Goal: Task Accomplishment & Management: Manage account settings

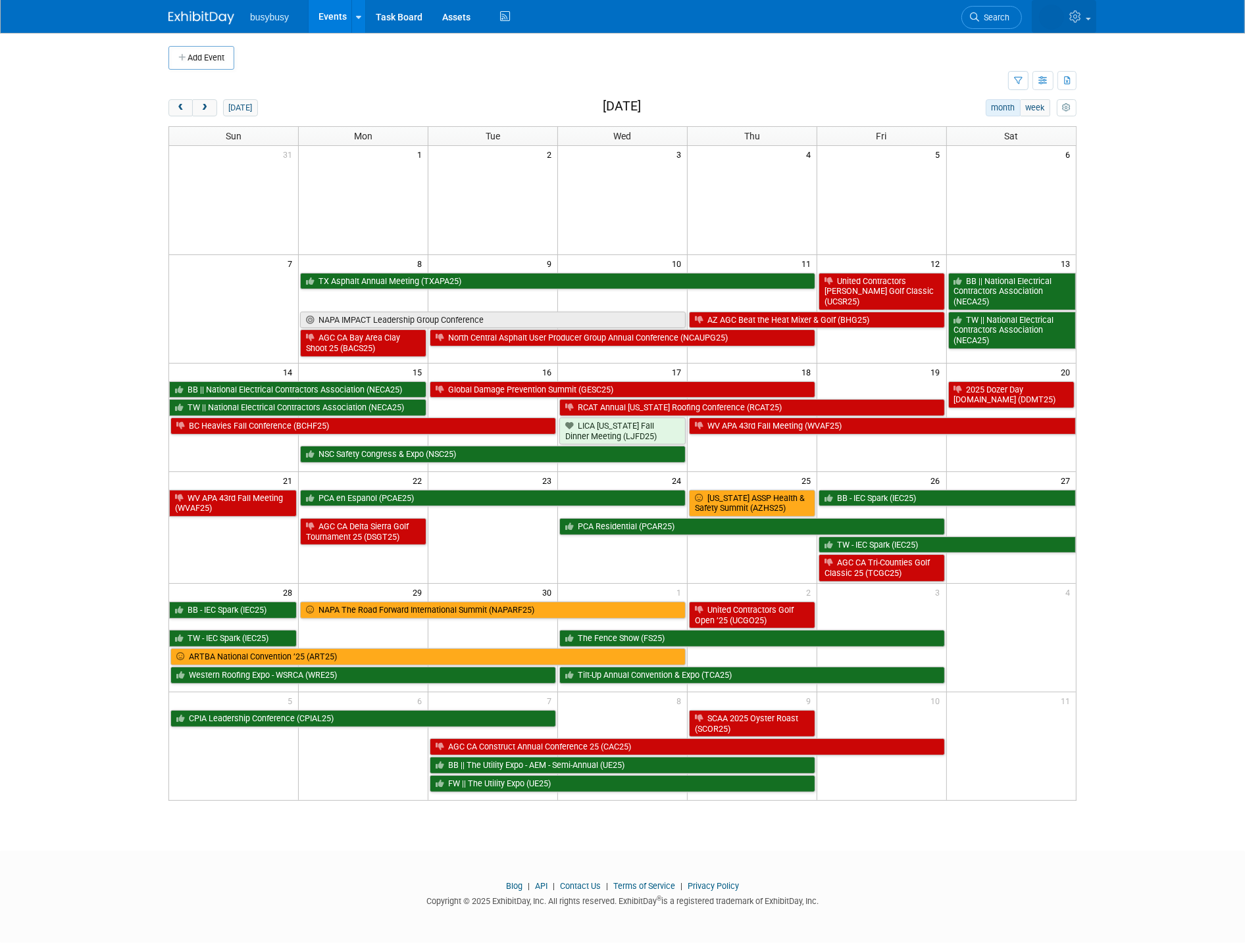
click at [1080, 20] on icon at bounding box center [1076, 17] width 15 height 12
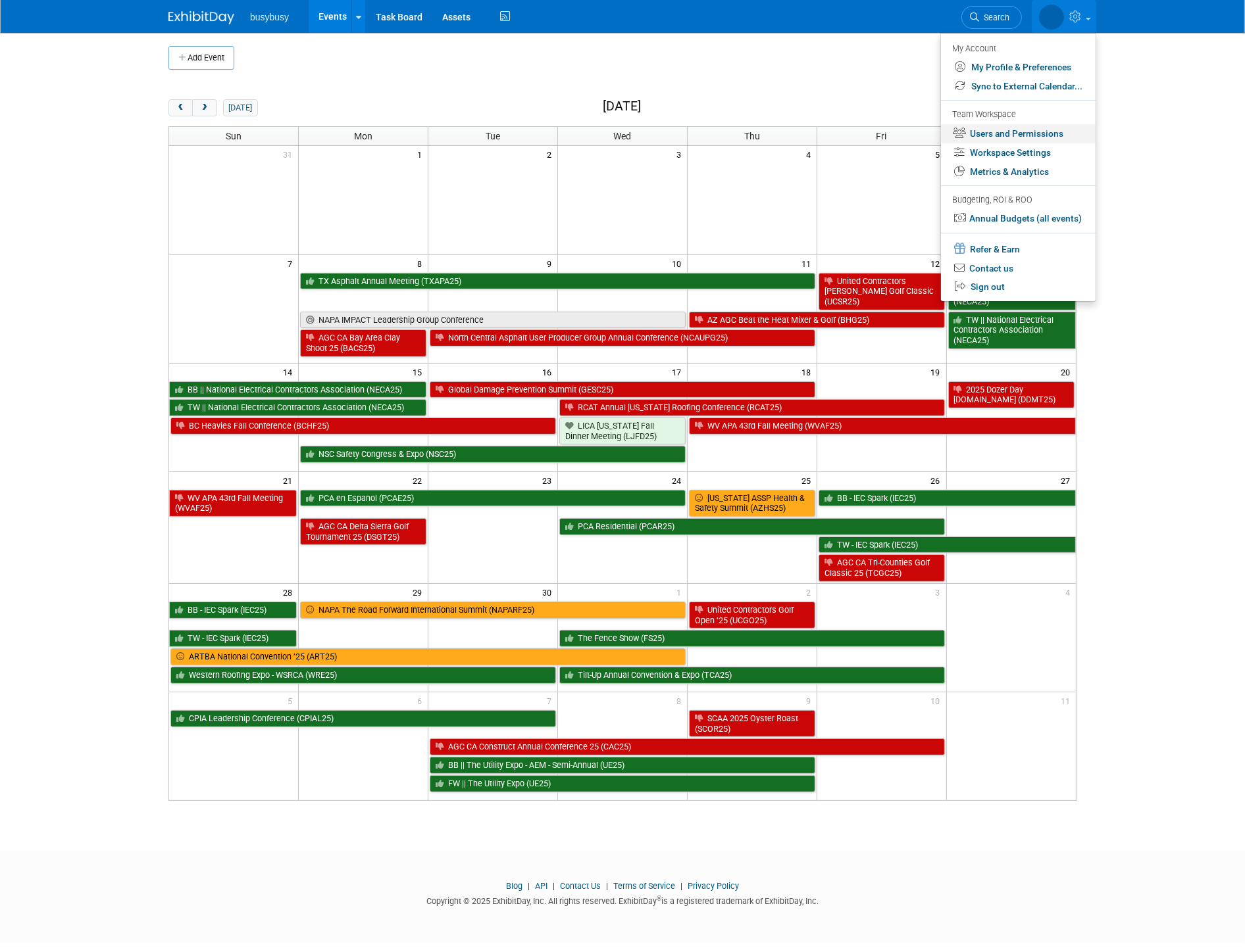
click at [1020, 135] on link "Users and Permissions" at bounding box center [1018, 134] width 154 height 19
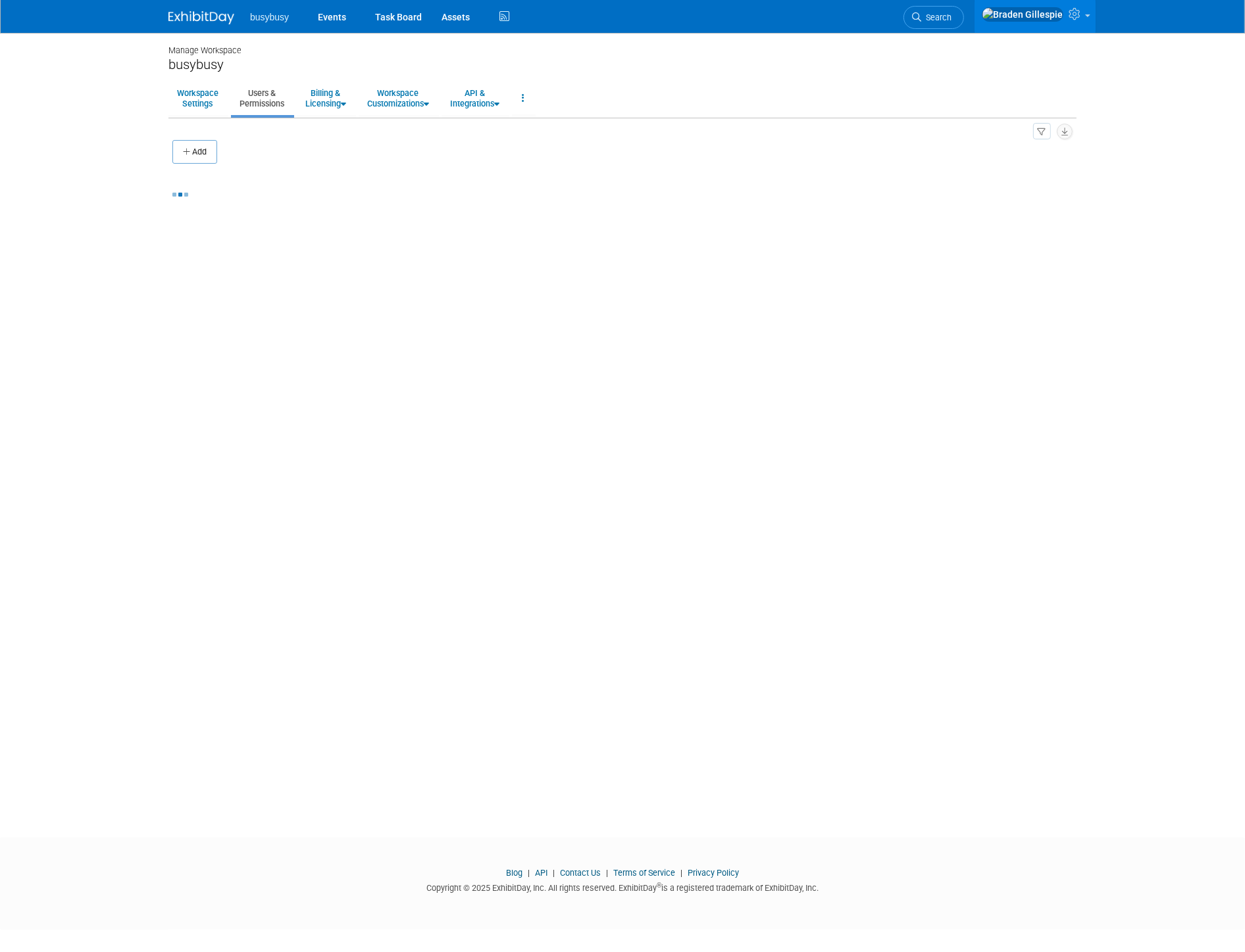
click at [1153, 266] on body "busybusy Events Task Board Assets" at bounding box center [622, 476] width 1245 height 952
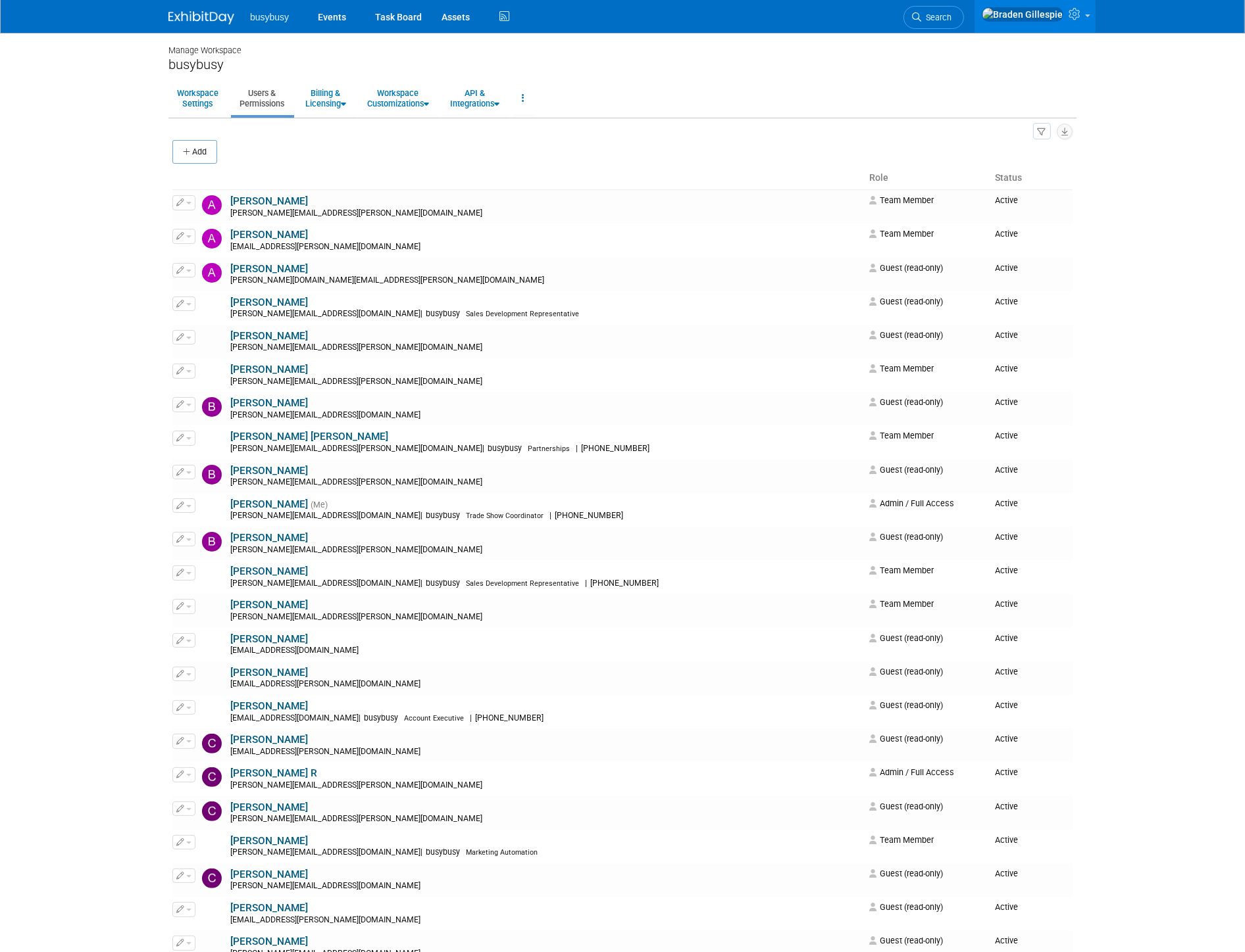
scroll to position [873, 0]
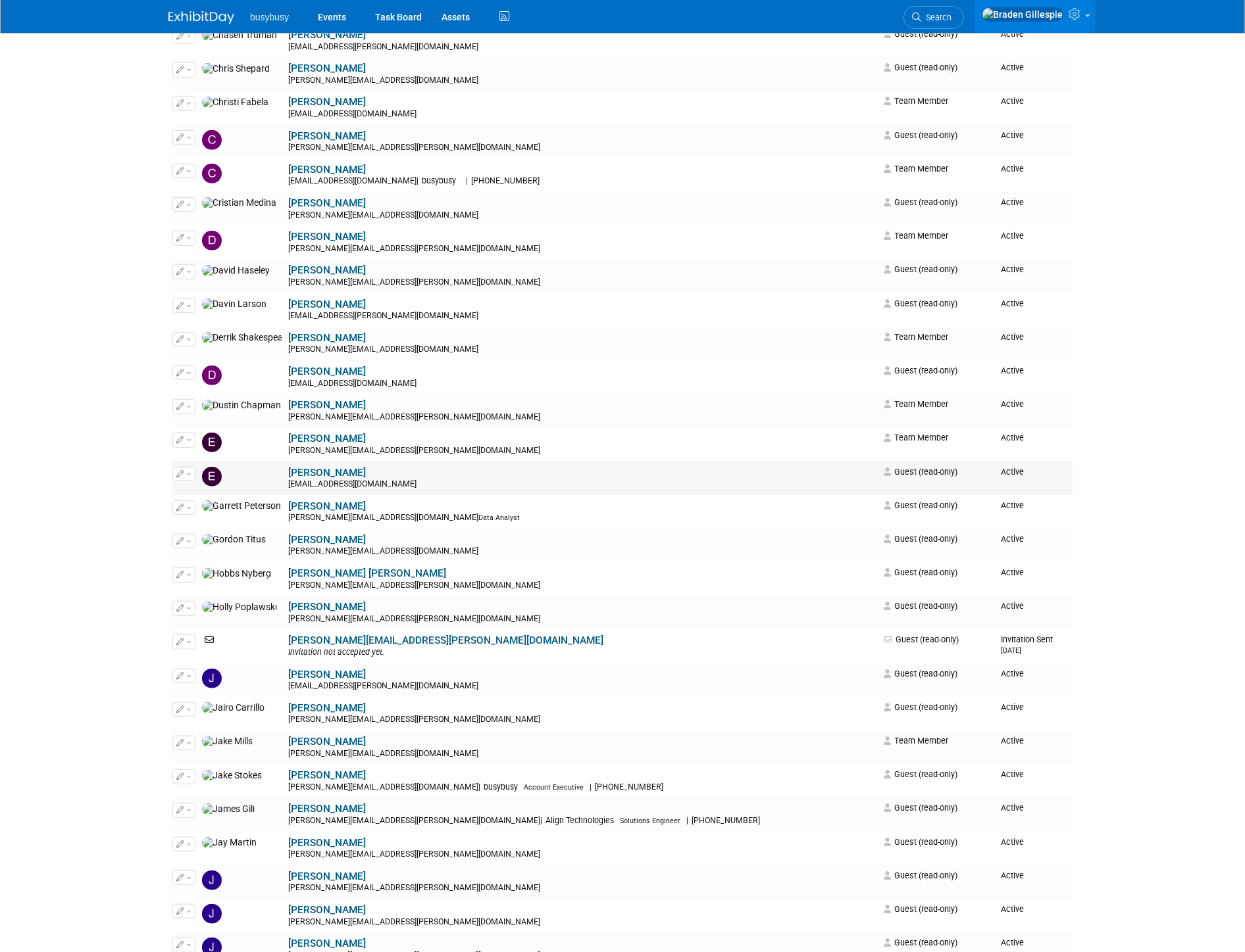
click at [189, 479] on button "button" at bounding box center [184, 474] width 23 height 15
click at [222, 498] on link "Edit" at bounding box center [224, 495] width 104 height 18
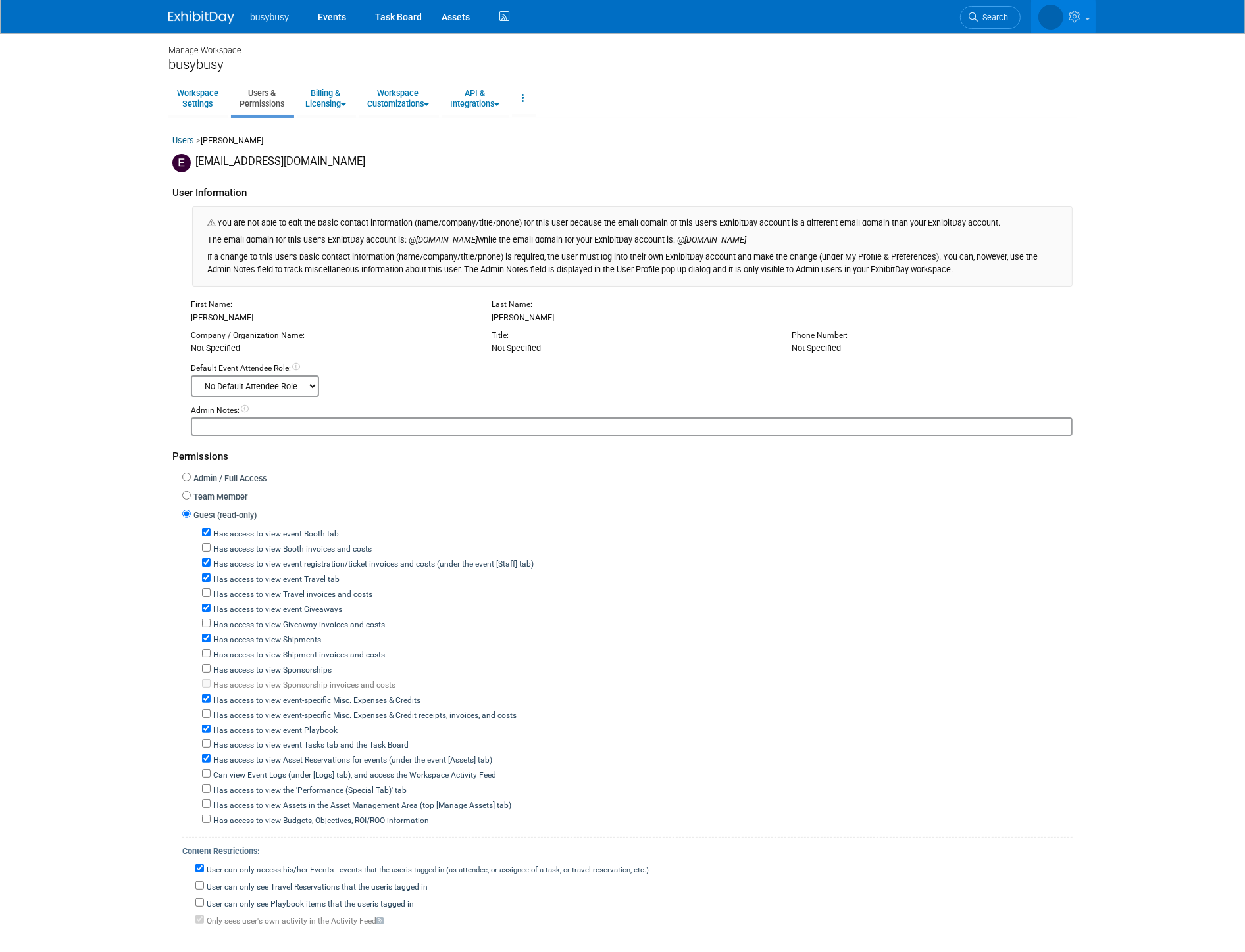
scroll to position [211, 0]
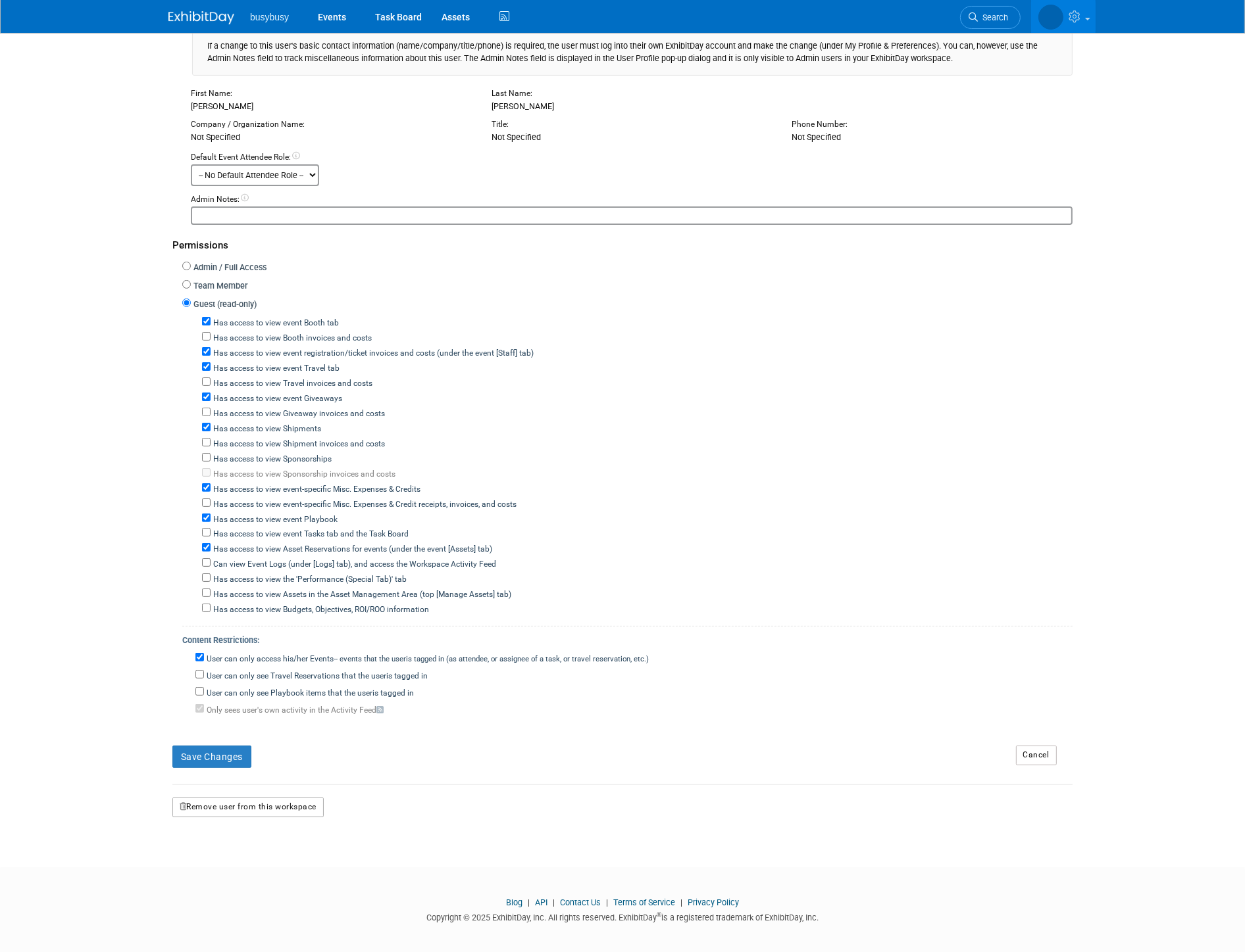
click at [261, 798] on button "Remove user from this workspace" at bounding box center [248, 807] width 152 height 20
click at [237, 857] on link "Yes" at bounding box center [233, 857] width 39 height 21
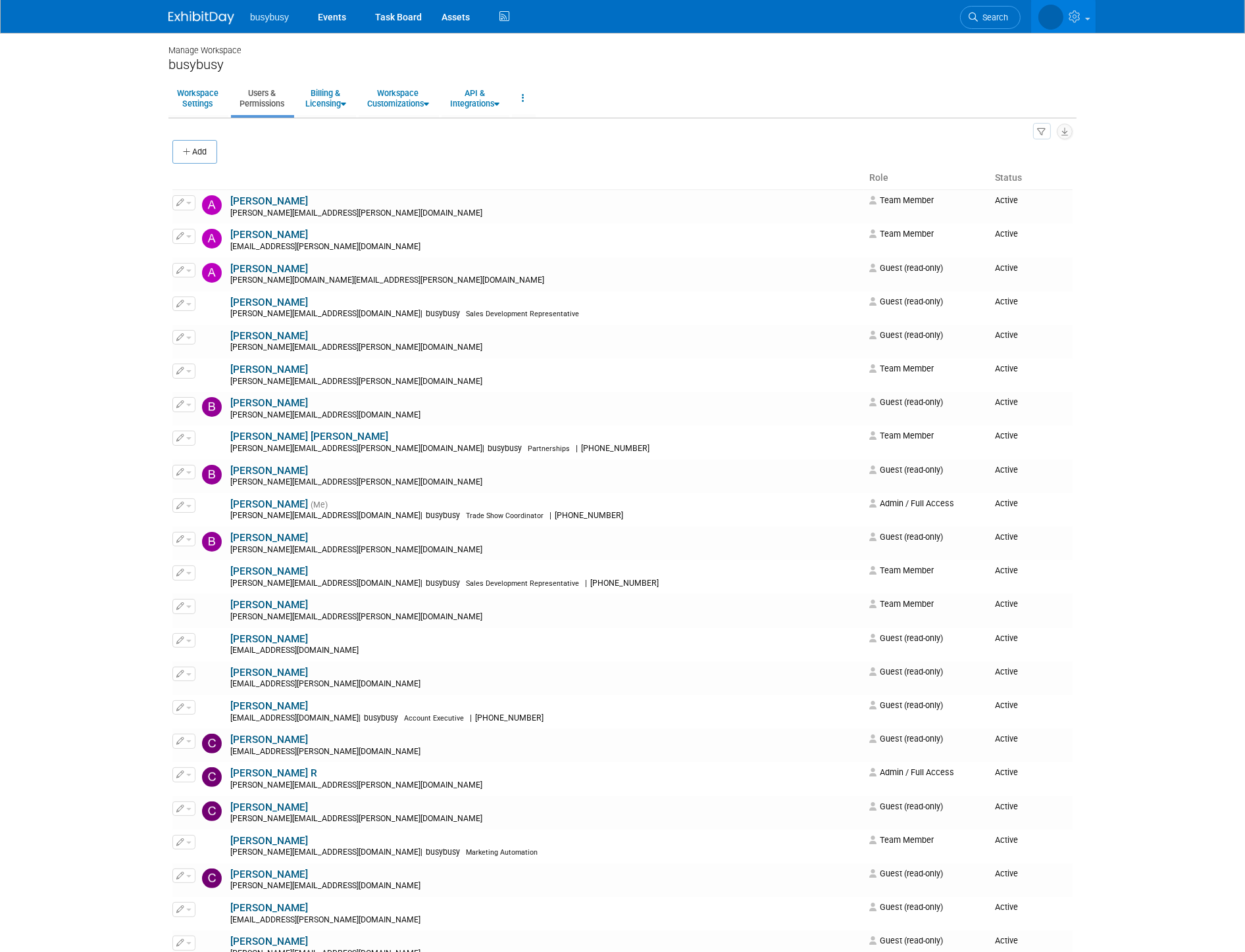
click at [189, 11] on img at bounding box center [201, 18] width 66 height 13
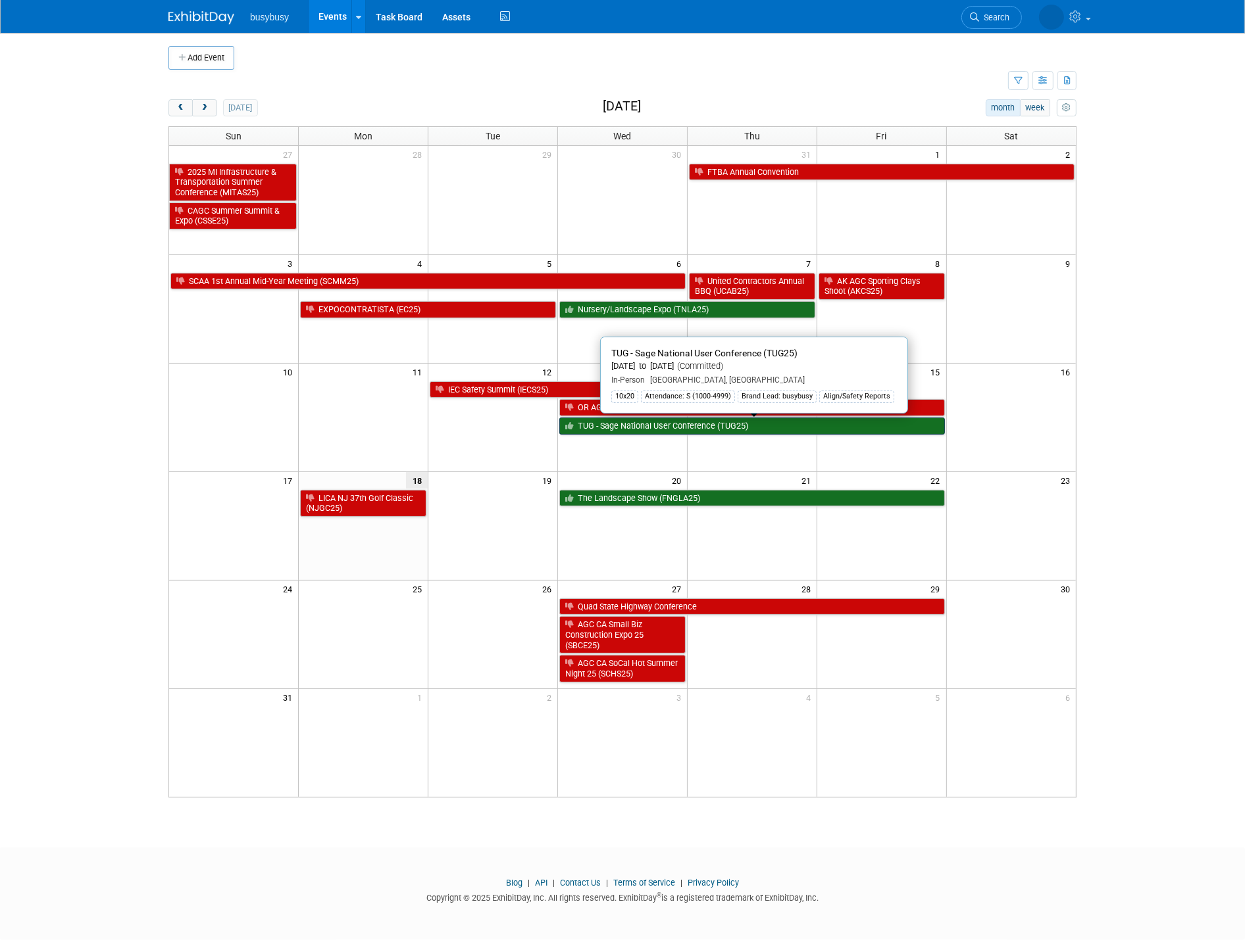
click at [635, 434] on link "TUG - Sage National User Conference (TUG25)" at bounding box center [752, 427] width 386 height 18
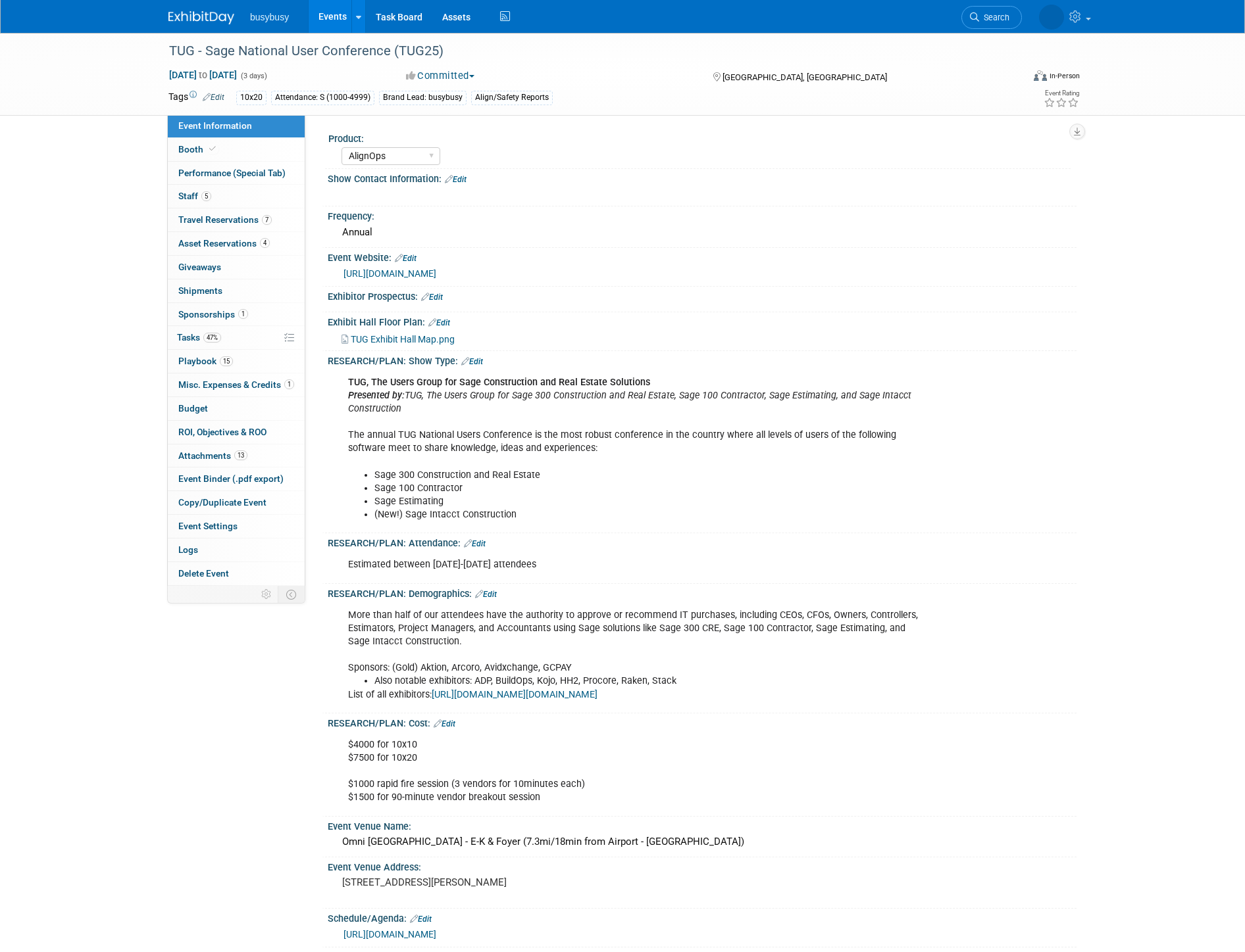
select select "AlignOps"
click at [229, 155] on link "Booth" at bounding box center [236, 150] width 137 height 23
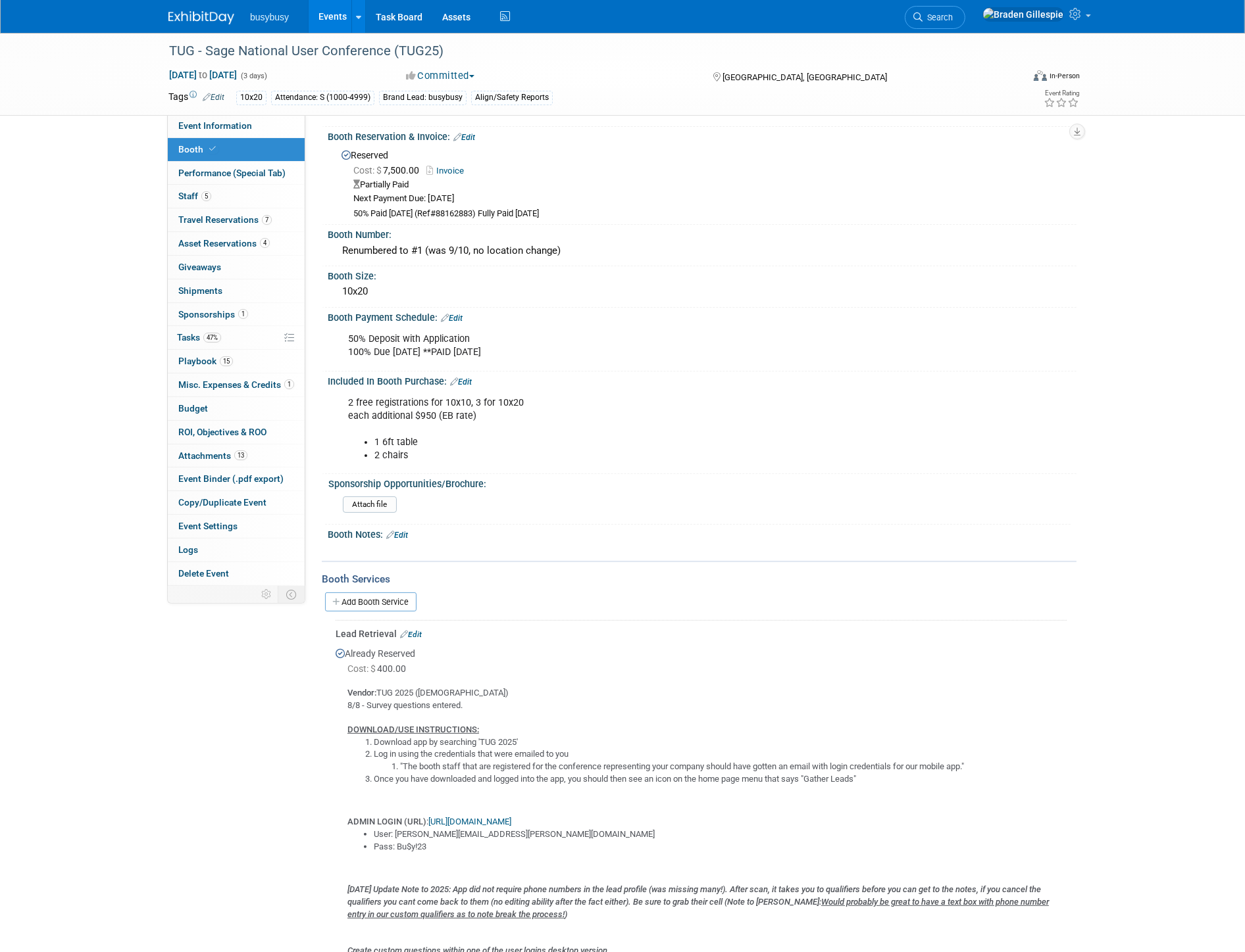
scroll to position [511, 0]
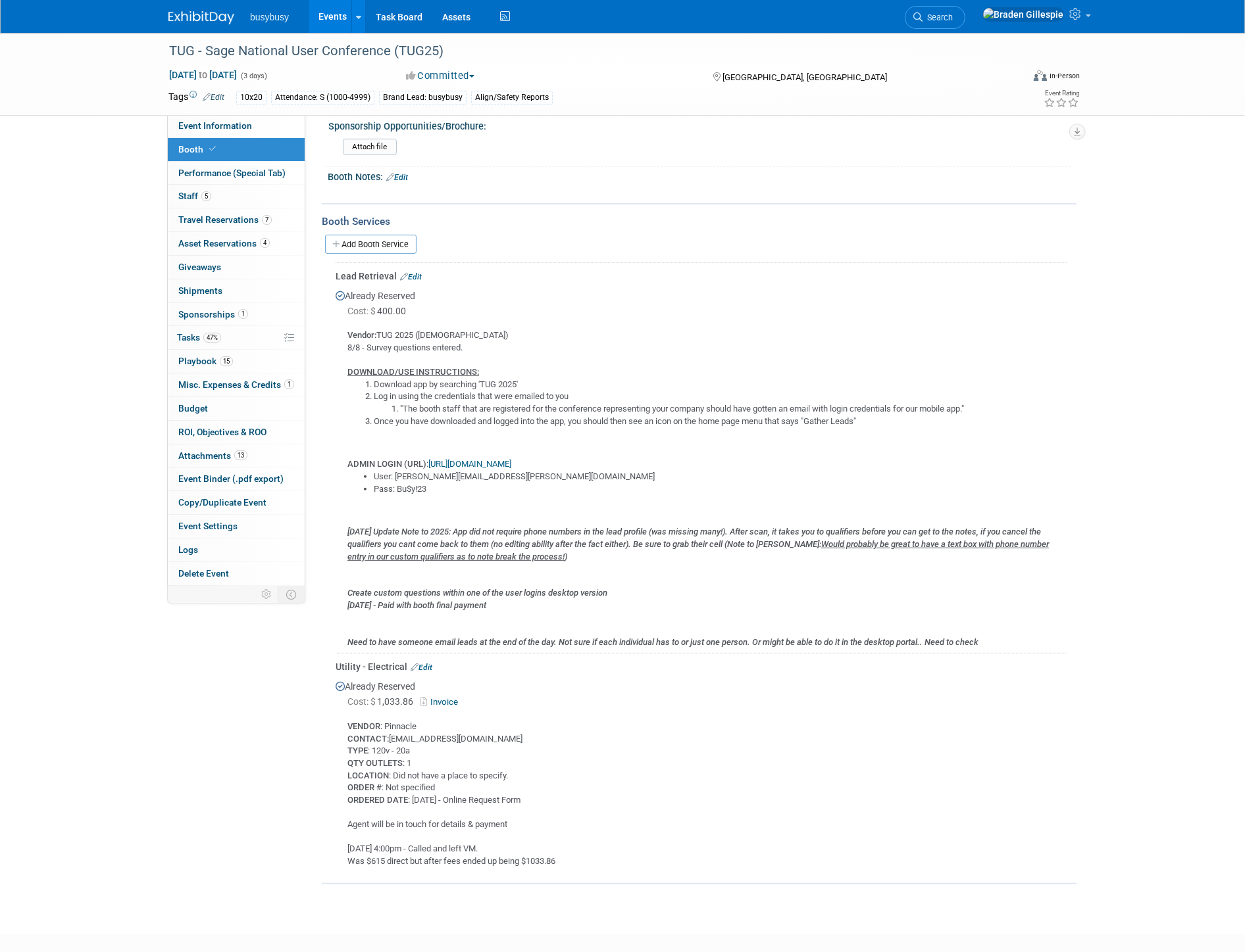
click at [475, 459] on link "[URL][DOMAIN_NAME]" at bounding box center [470, 463] width 83 height 10
click at [199, 14] on img at bounding box center [201, 18] width 66 height 13
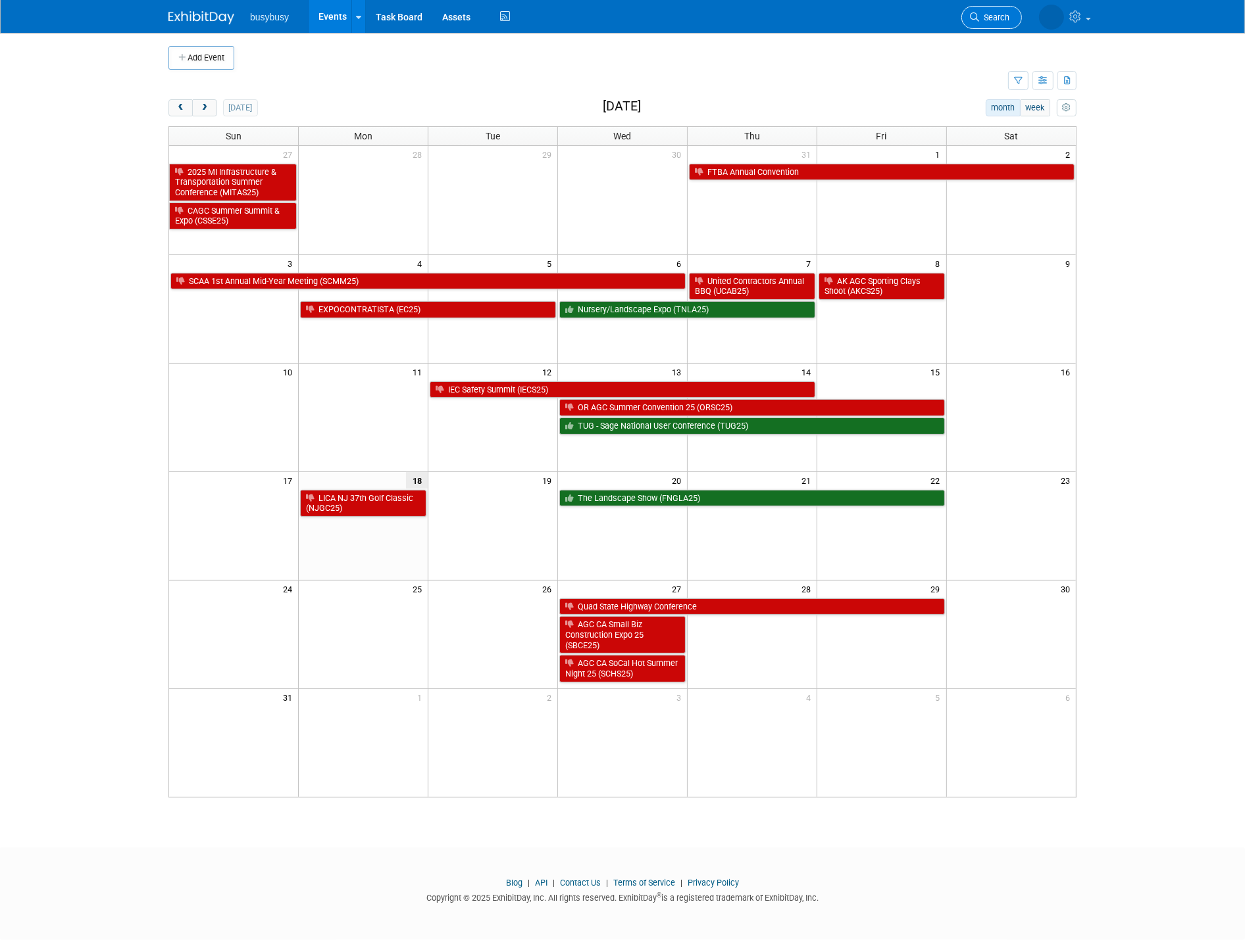
click at [978, 20] on icon at bounding box center [974, 17] width 10 height 10
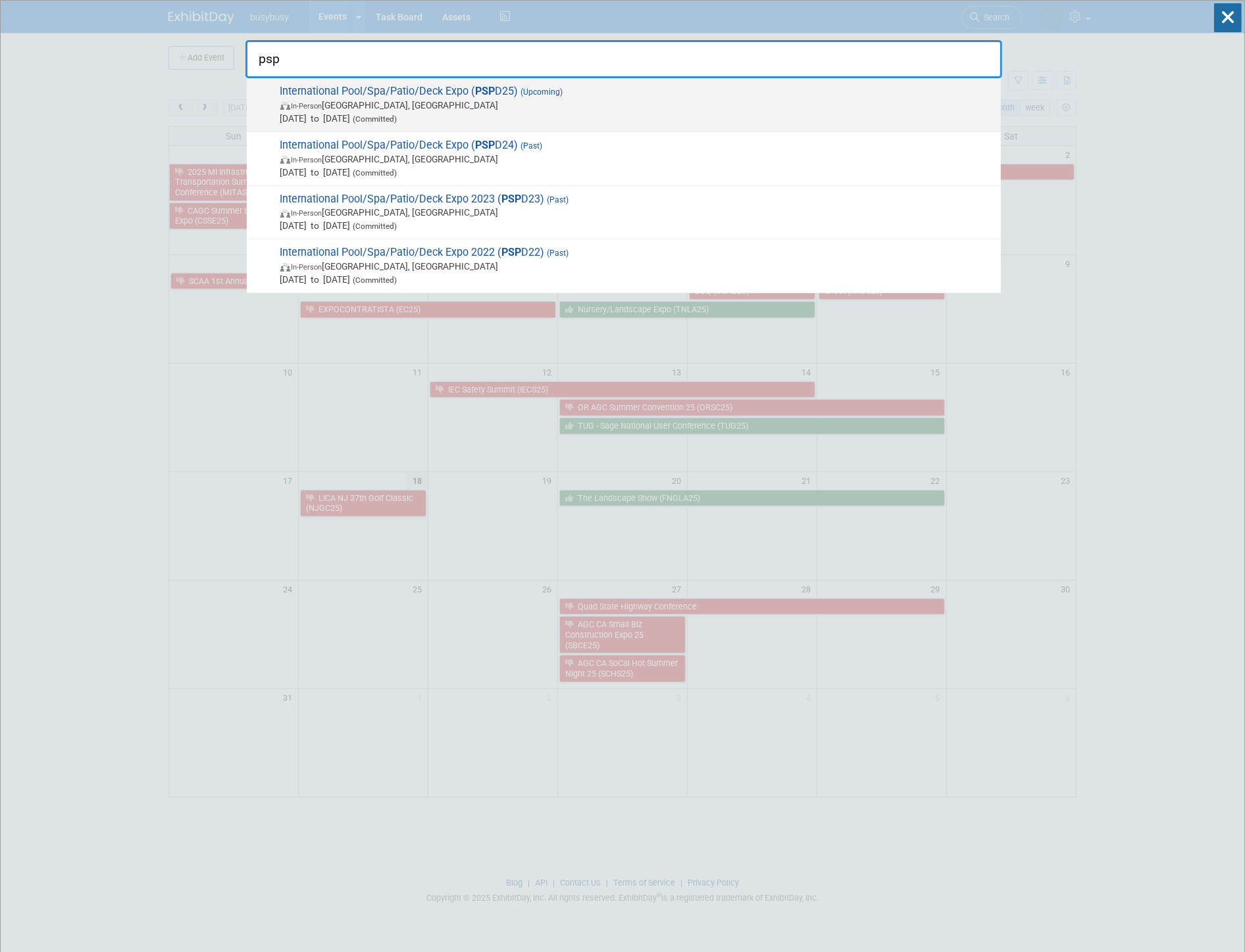
type input "psp"
click at [828, 99] on span "In-Person Las Vegas, NV" at bounding box center [637, 105] width 714 height 13
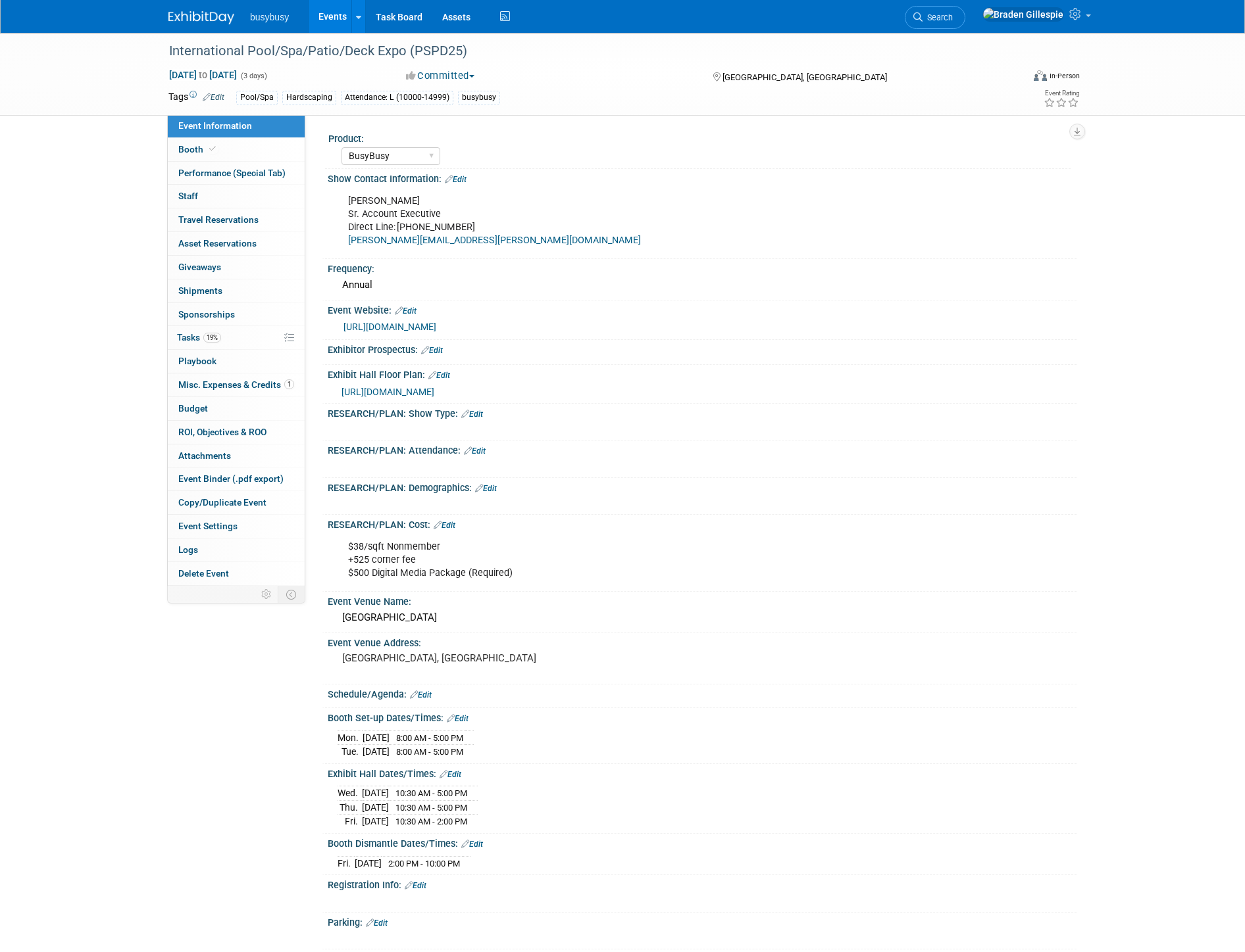
select select "BusyBusy"
click at [237, 148] on link "Booth" at bounding box center [236, 150] width 137 height 23
